Goal: Find specific page/section: Find specific page/section

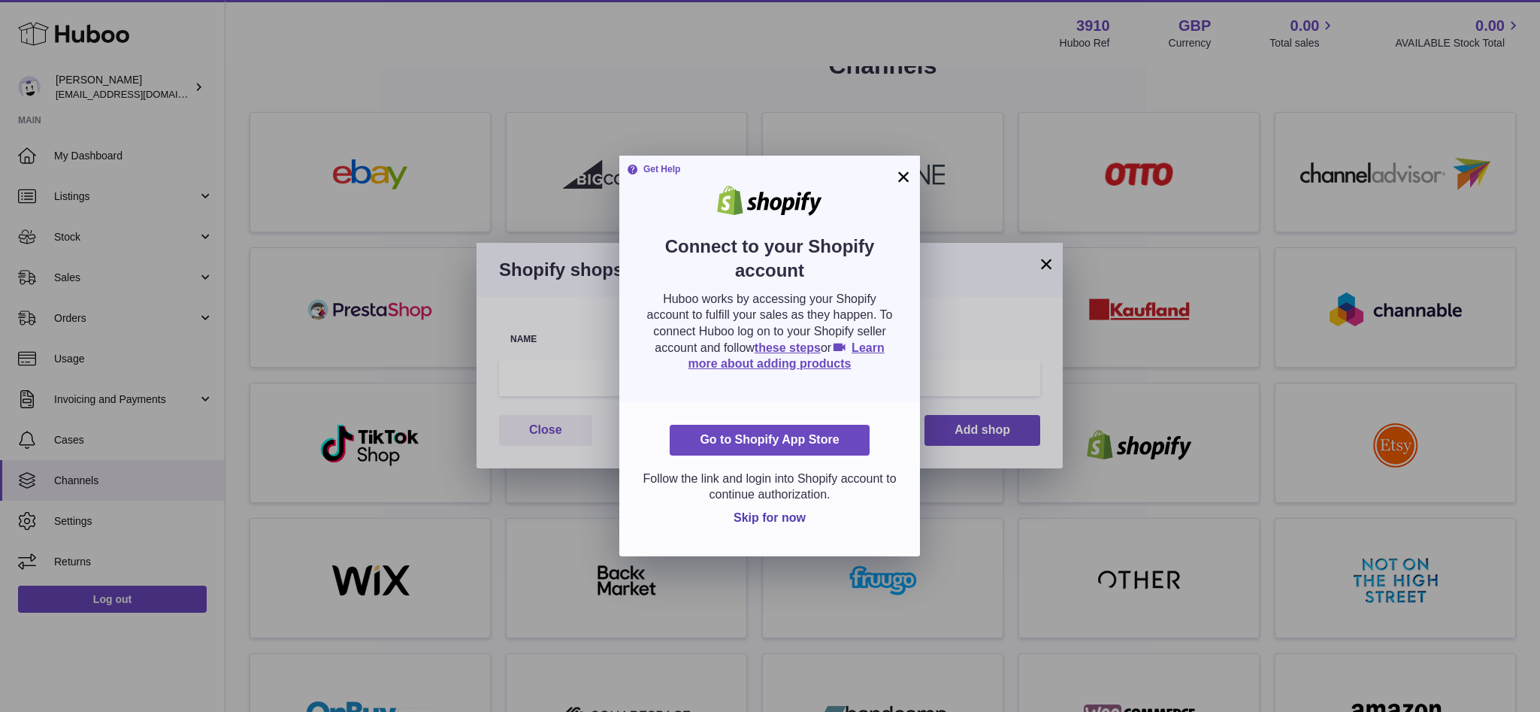
click at [902, 177] on button "×" at bounding box center [903, 177] width 18 height 18
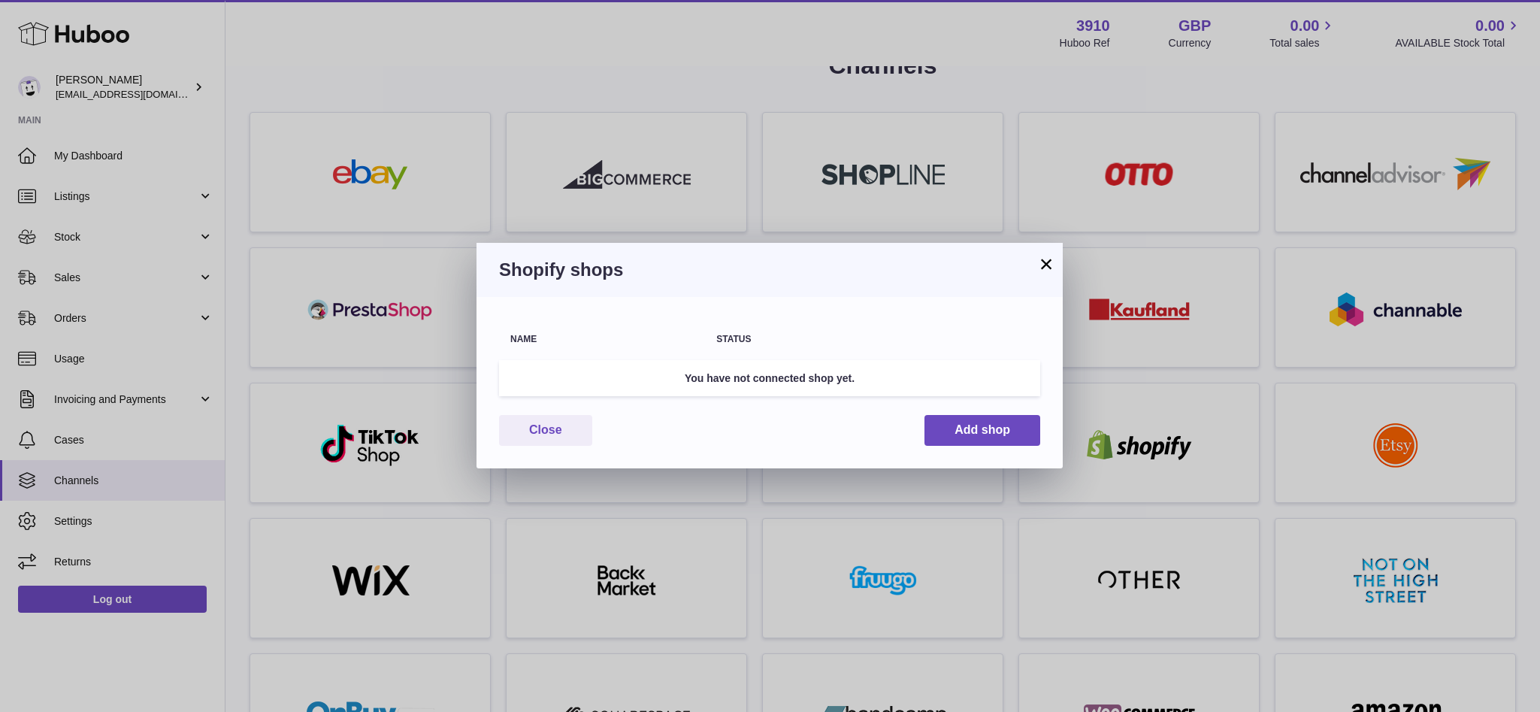
click at [1048, 266] on button "×" at bounding box center [1046, 264] width 18 height 18
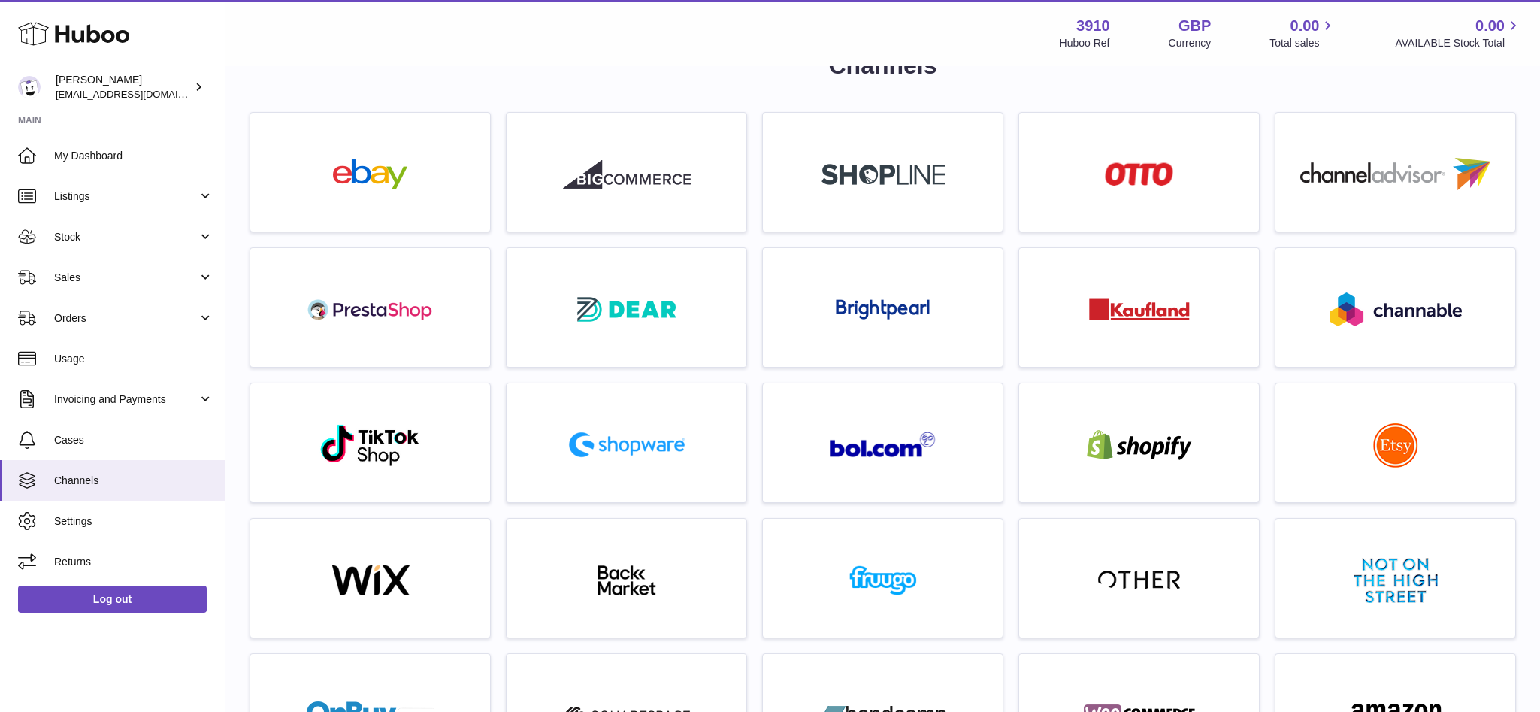
click at [441, 195] on div at bounding box center [370, 176] width 225 height 96
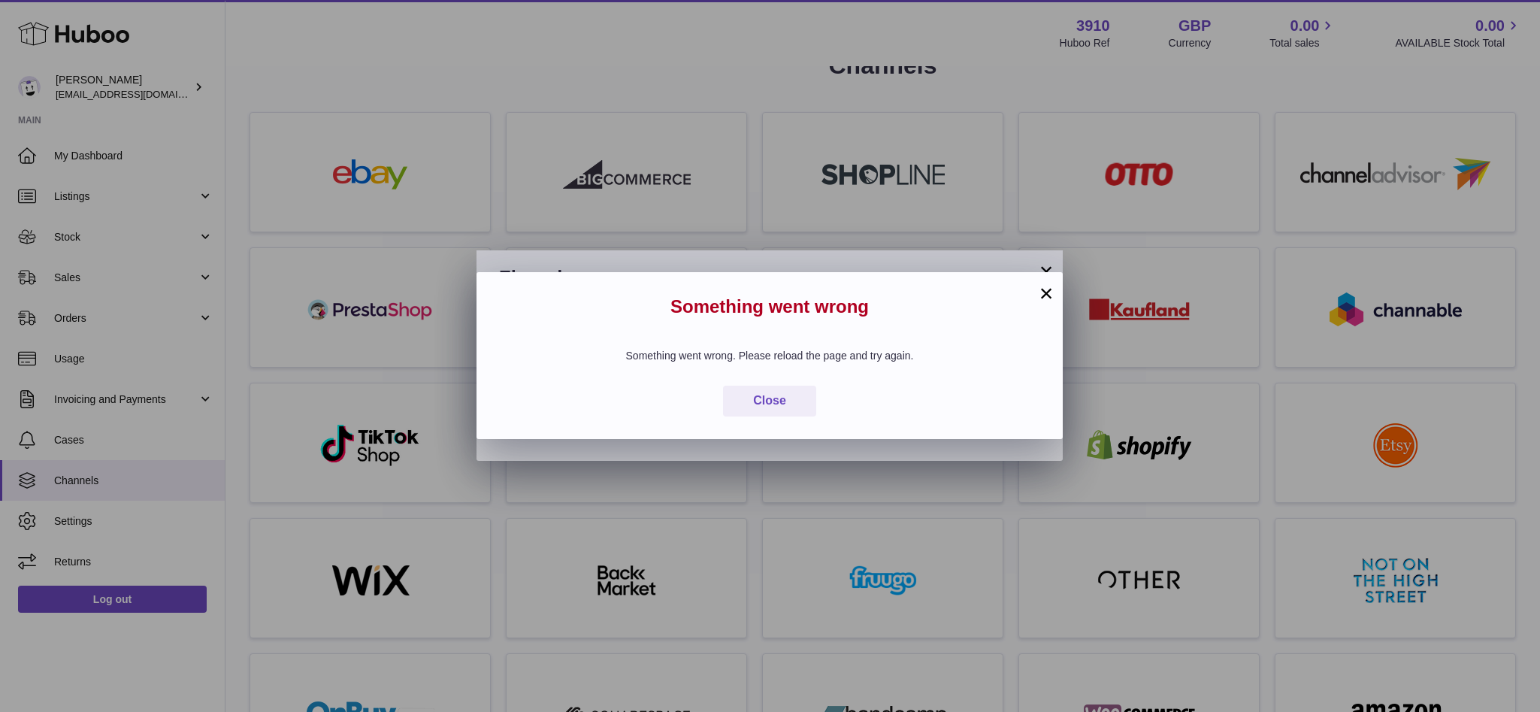
click at [1045, 300] on button "×" at bounding box center [1046, 293] width 18 height 18
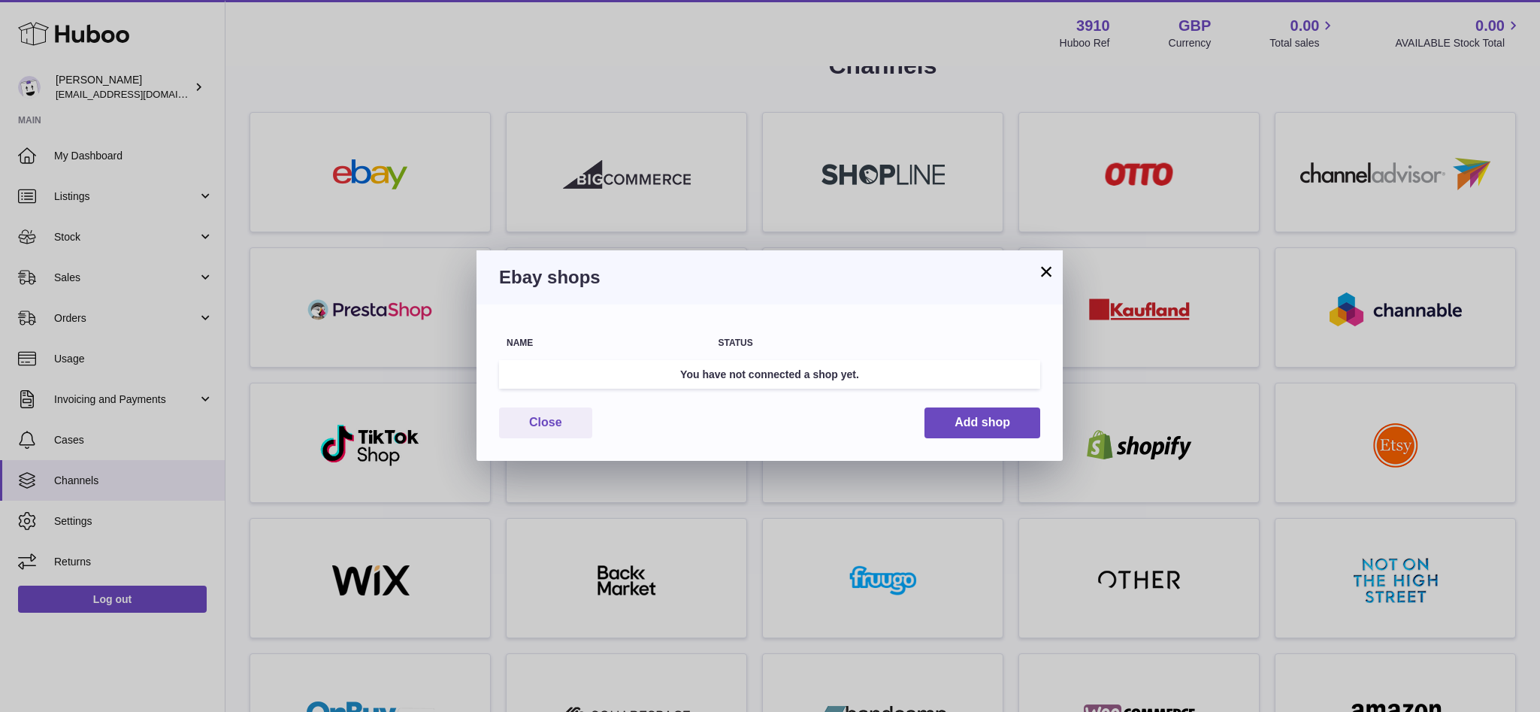
click at [1043, 270] on button "×" at bounding box center [1046, 271] width 18 height 18
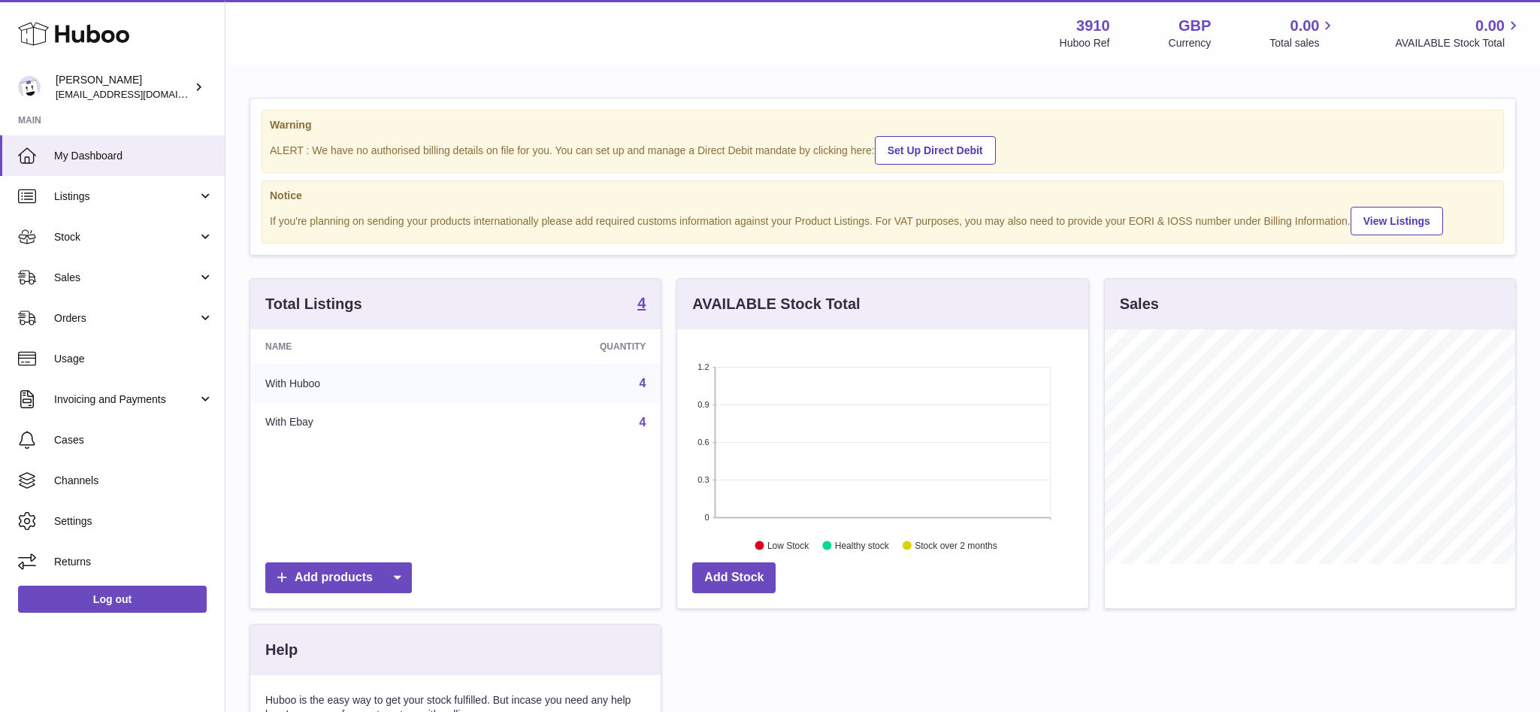
scroll to position [234, 410]
click at [110, 478] on span "Channels" at bounding box center [133, 480] width 159 height 14
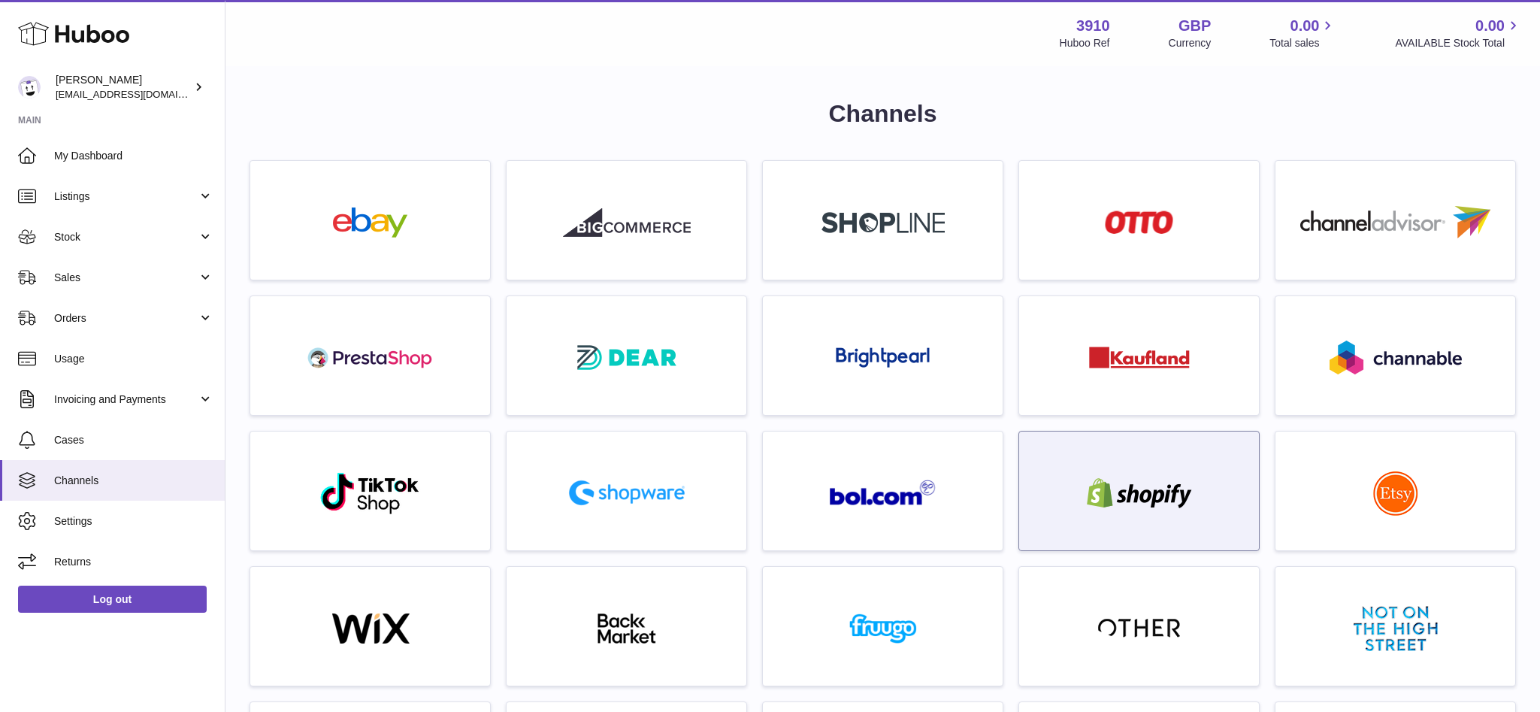
click at [1122, 478] on img at bounding box center [1139, 493] width 128 height 30
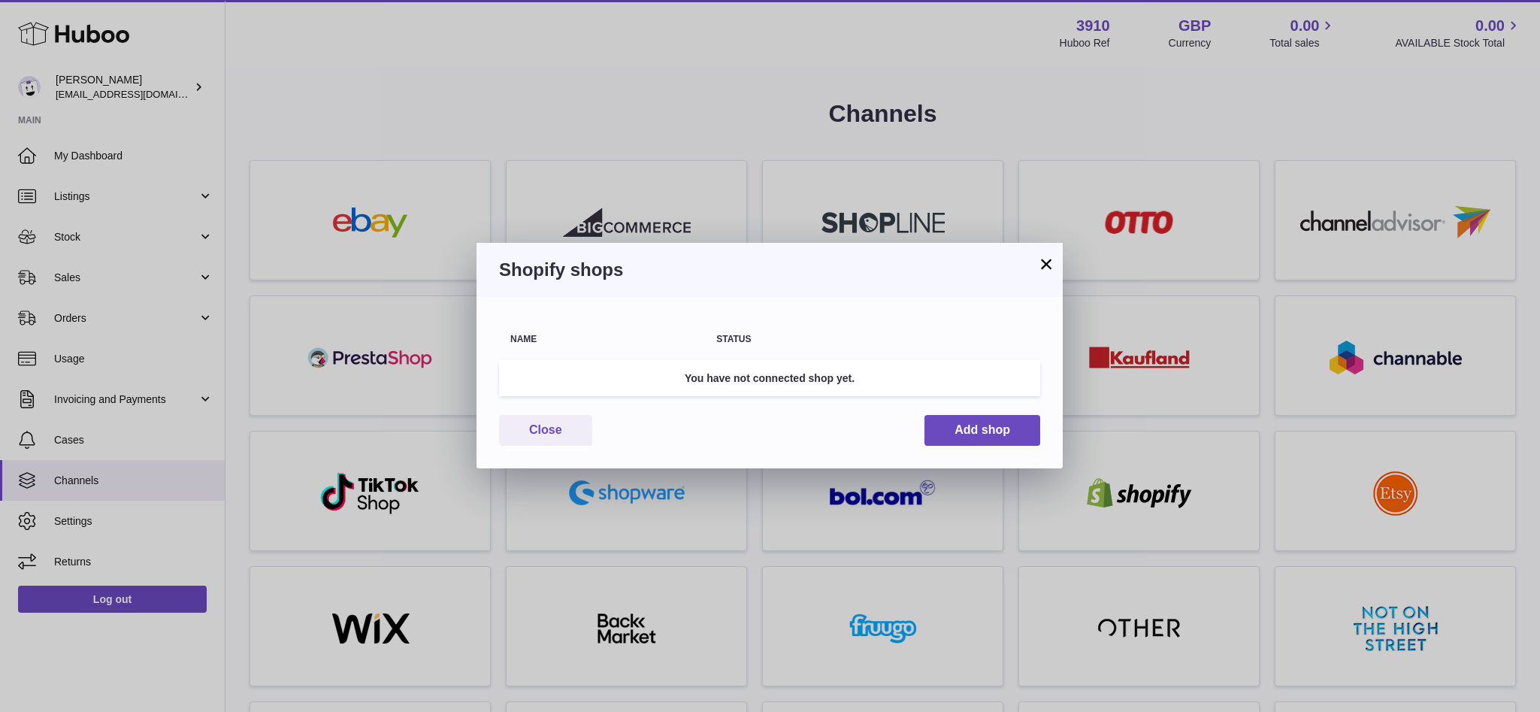
click at [1040, 270] on button "×" at bounding box center [1046, 264] width 18 height 18
